Goal: Information Seeking & Learning: Check status

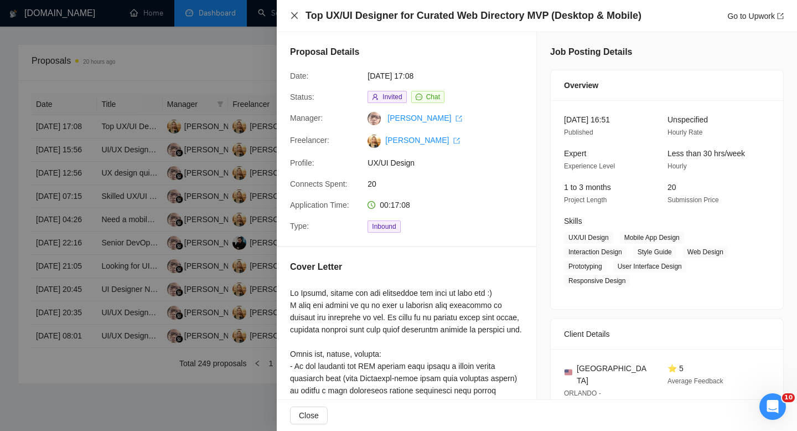
click at [294, 13] on icon "close" at bounding box center [294, 15] width 9 height 9
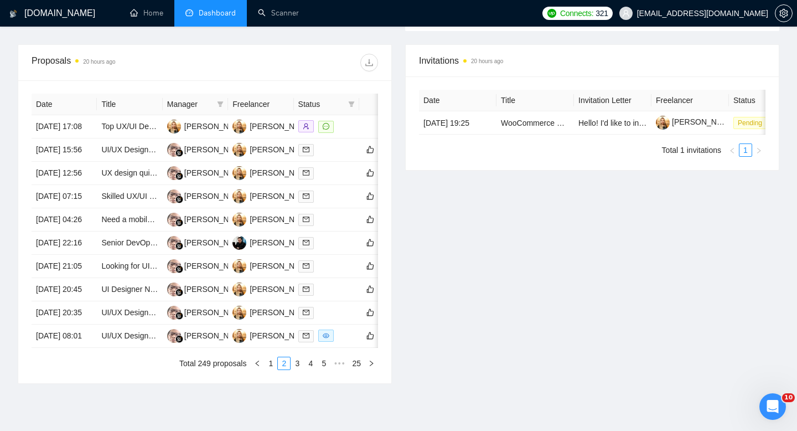
click at [220, 19] on li "Dashboard" at bounding box center [210, 13] width 73 height 27
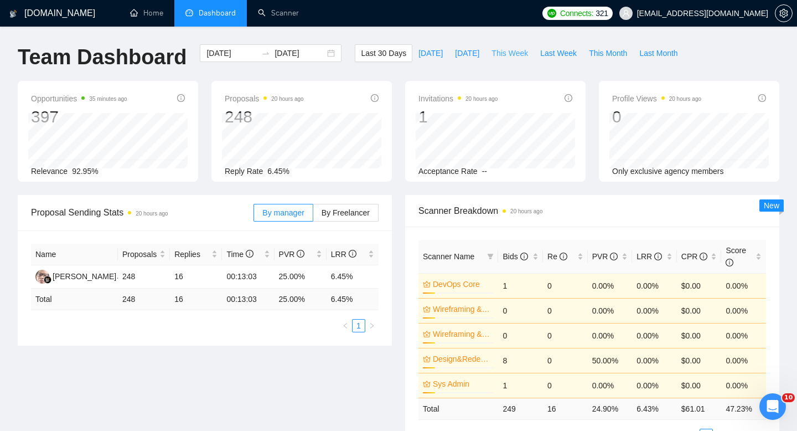
click at [510, 56] on span "This Week" at bounding box center [510, 53] width 37 height 12
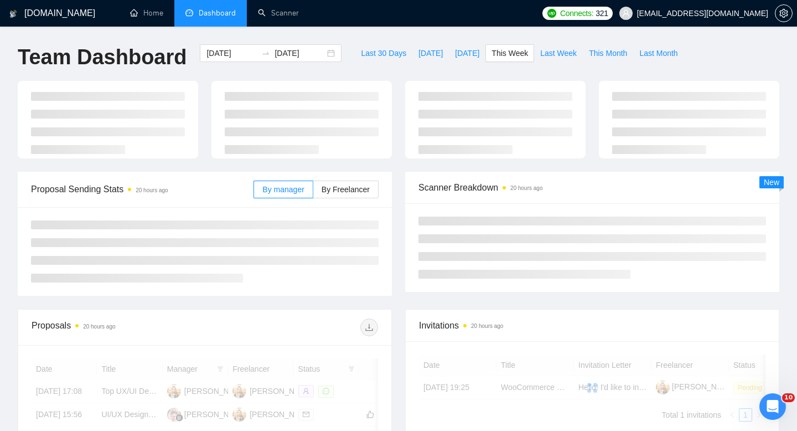
type input "[DATE]"
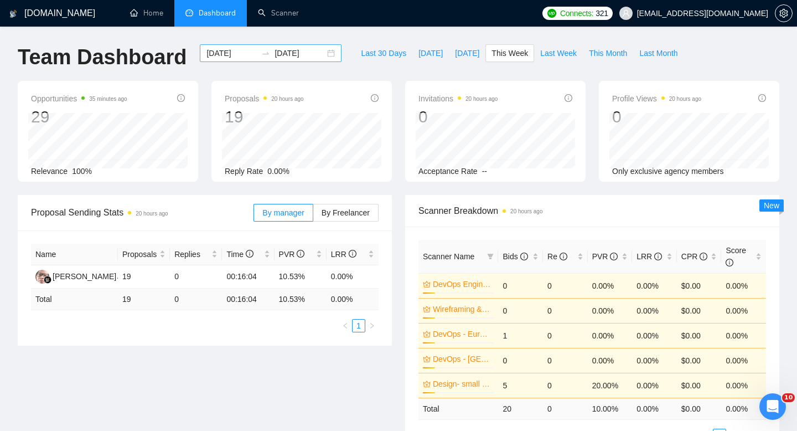
click at [318, 58] on div "[DATE] [DATE]" at bounding box center [271, 53] width 142 height 18
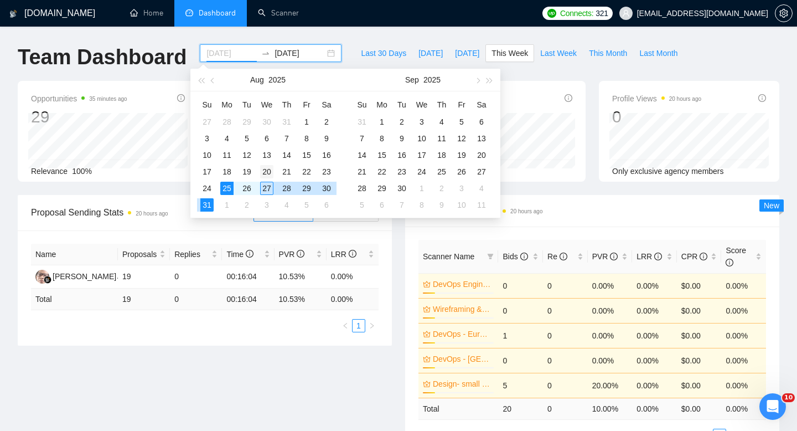
type input "[DATE]"
click at [268, 174] on div "20" at bounding box center [266, 171] width 13 height 13
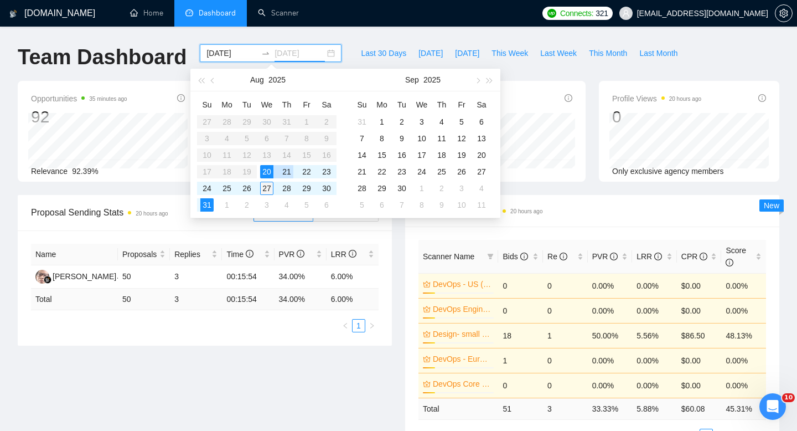
type input "[DATE]"
click at [265, 188] on div "27" at bounding box center [266, 188] width 13 height 13
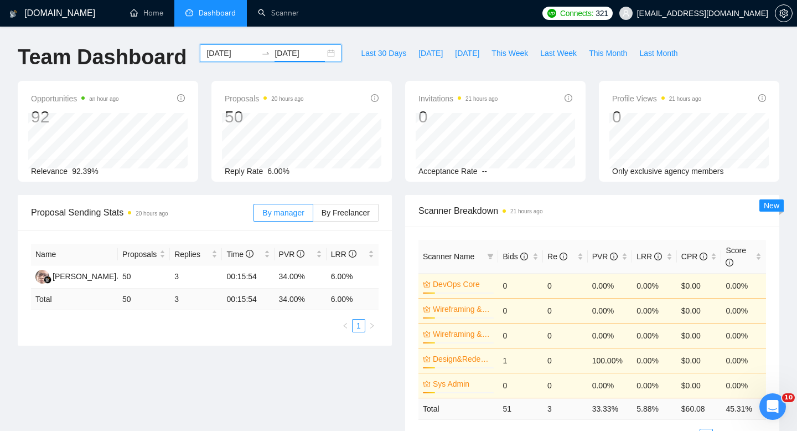
click at [215, 12] on span "Dashboard" at bounding box center [217, 12] width 37 height 9
click at [326, 50] on div "[DATE] [DATE]" at bounding box center [271, 53] width 142 height 18
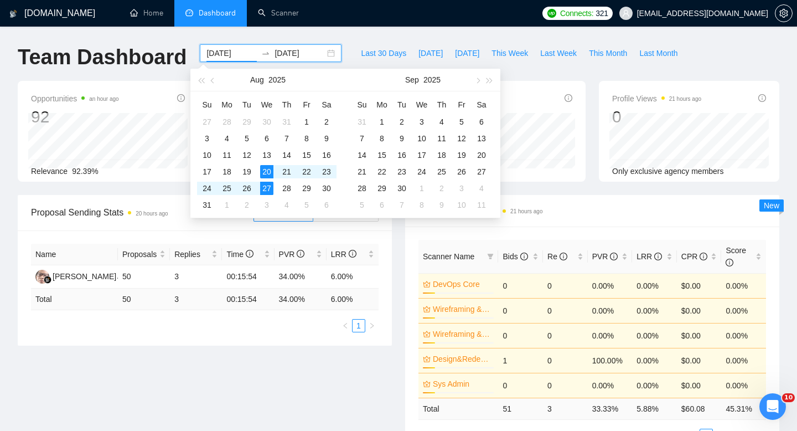
click at [326, 50] on div "[DATE] [DATE]" at bounding box center [271, 53] width 142 height 18
click at [367, 50] on span "Last 30 Days" at bounding box center [383, 53] width 45 height 12
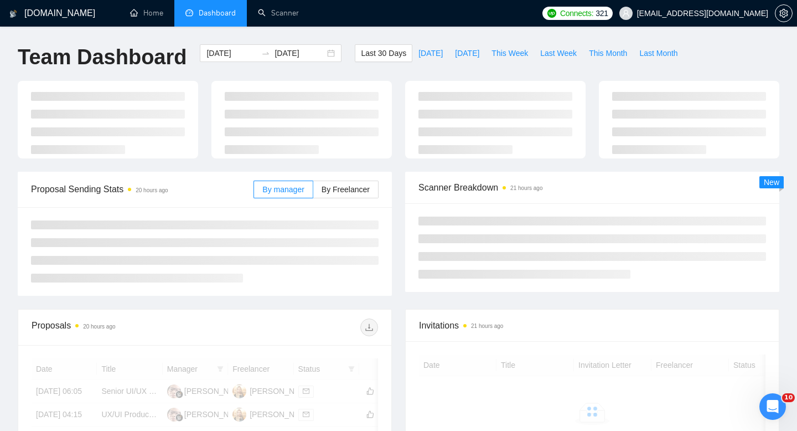
type input "[DATE]"
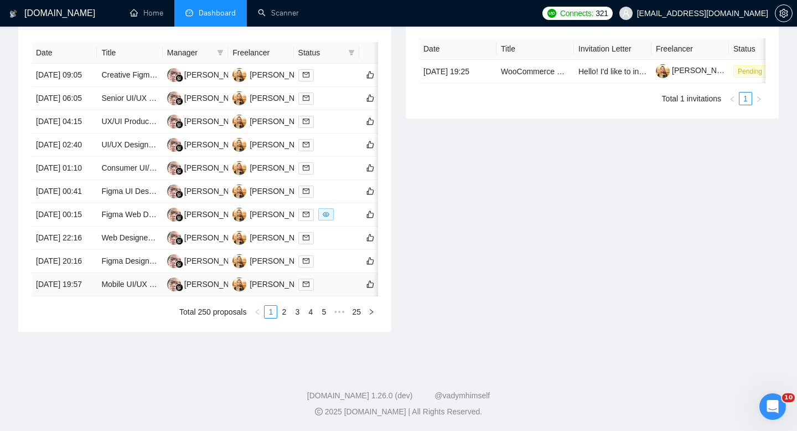
scroll to position [581, 0]
click at [285, 310] on link "2" at bounding box center [284, 312] width 12 height 12
click at [298, 311] on link "3" at bounding box center [297, 312] width 12 height 12
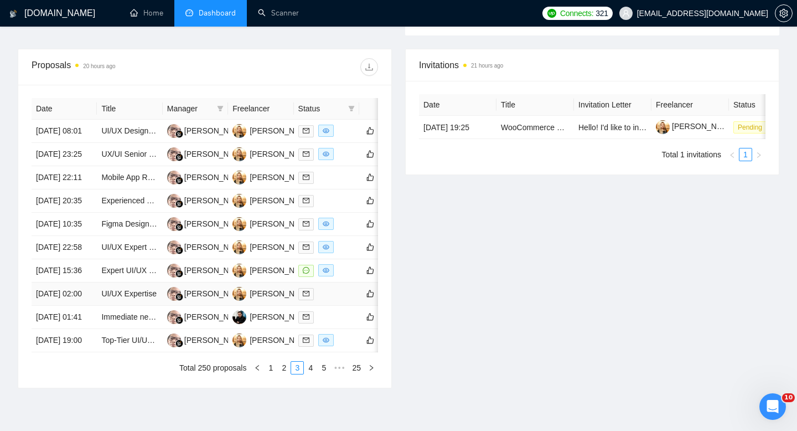
scroll to position [565, 0]
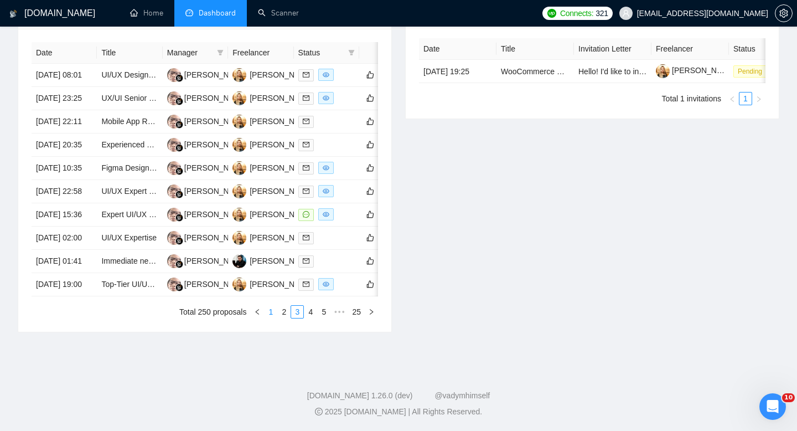
click at [274, 318] on link "1" at bounding box center [271, 312] width 12 height 12
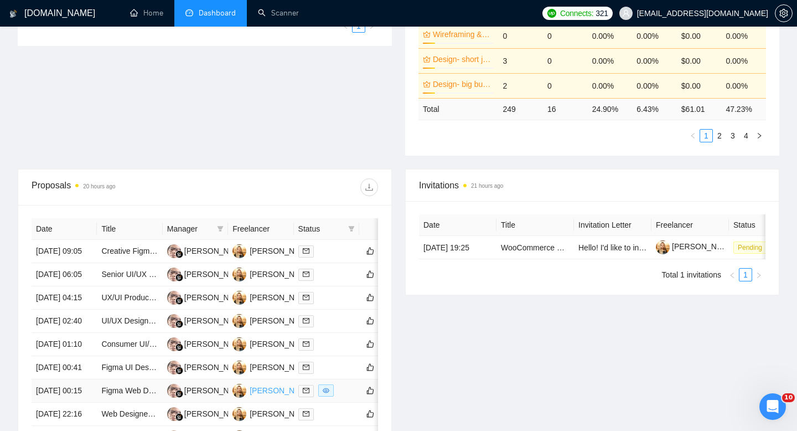
scroll to position [0, 0]
